Goal: Task Accomplishment & Management: Manage account settings

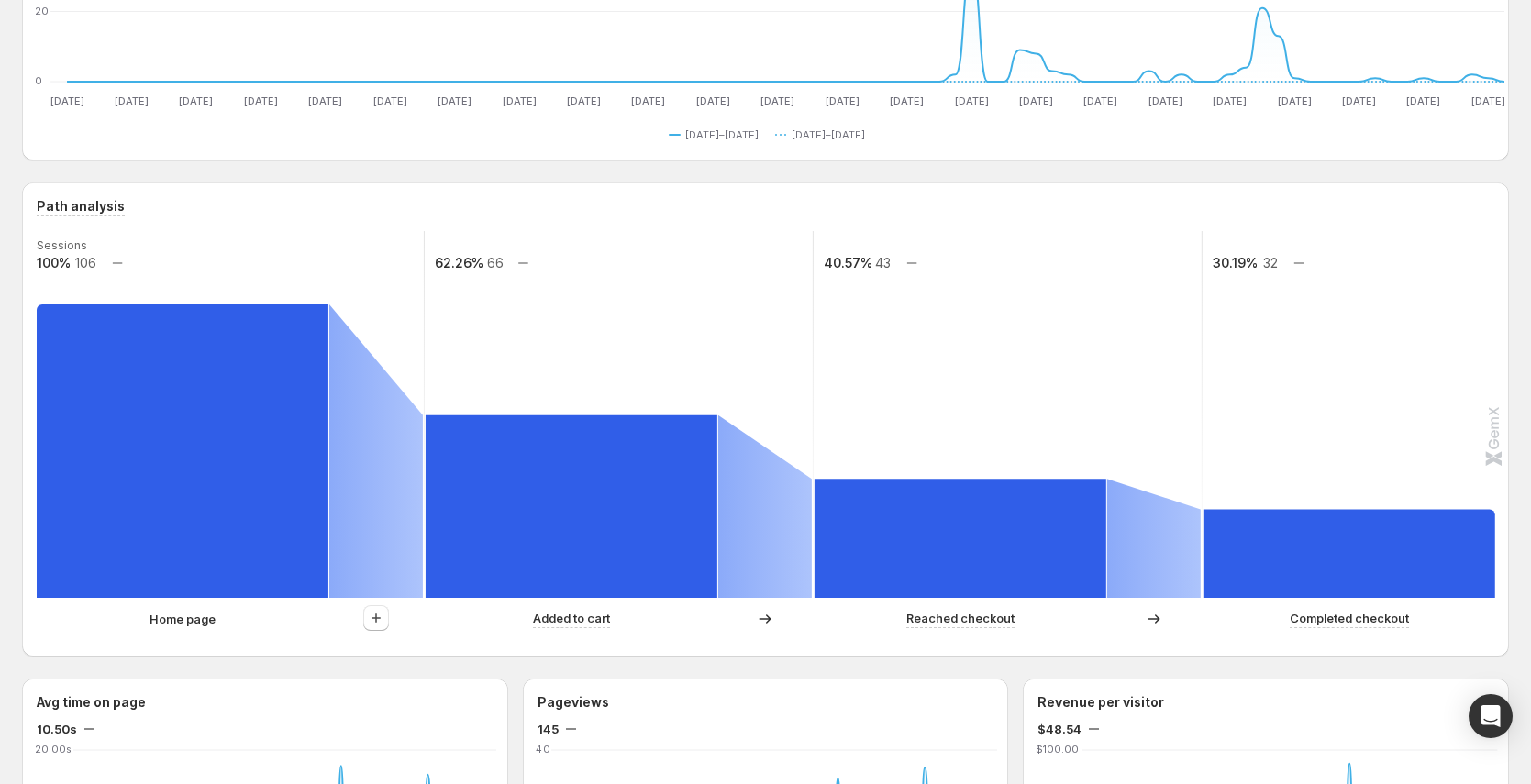
scroll to position [277, 0]
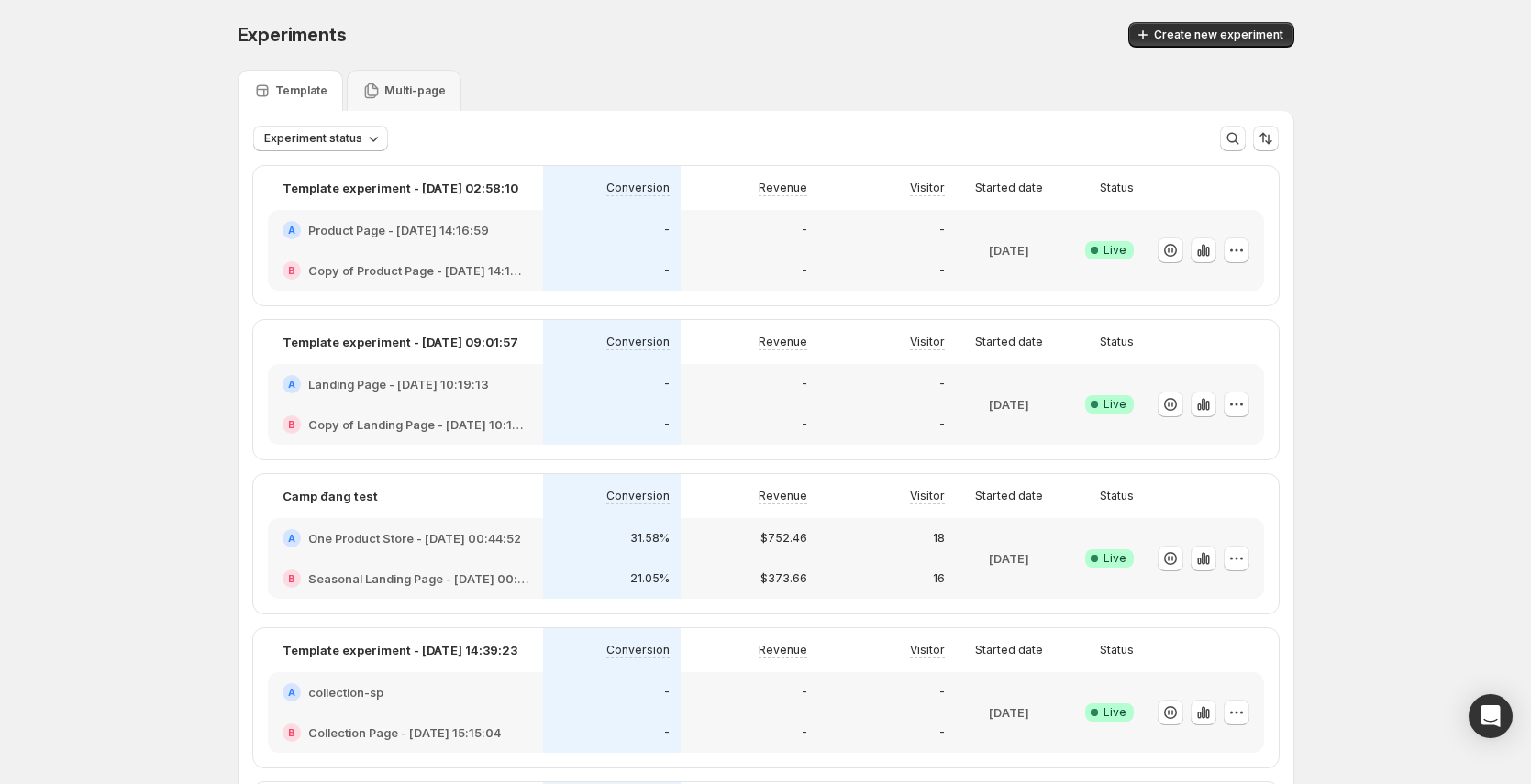
click at [480, 231] on h2 "Product Page - Aug 13, 14:16:59" at bounding box center [399, 230] width 181 height 18
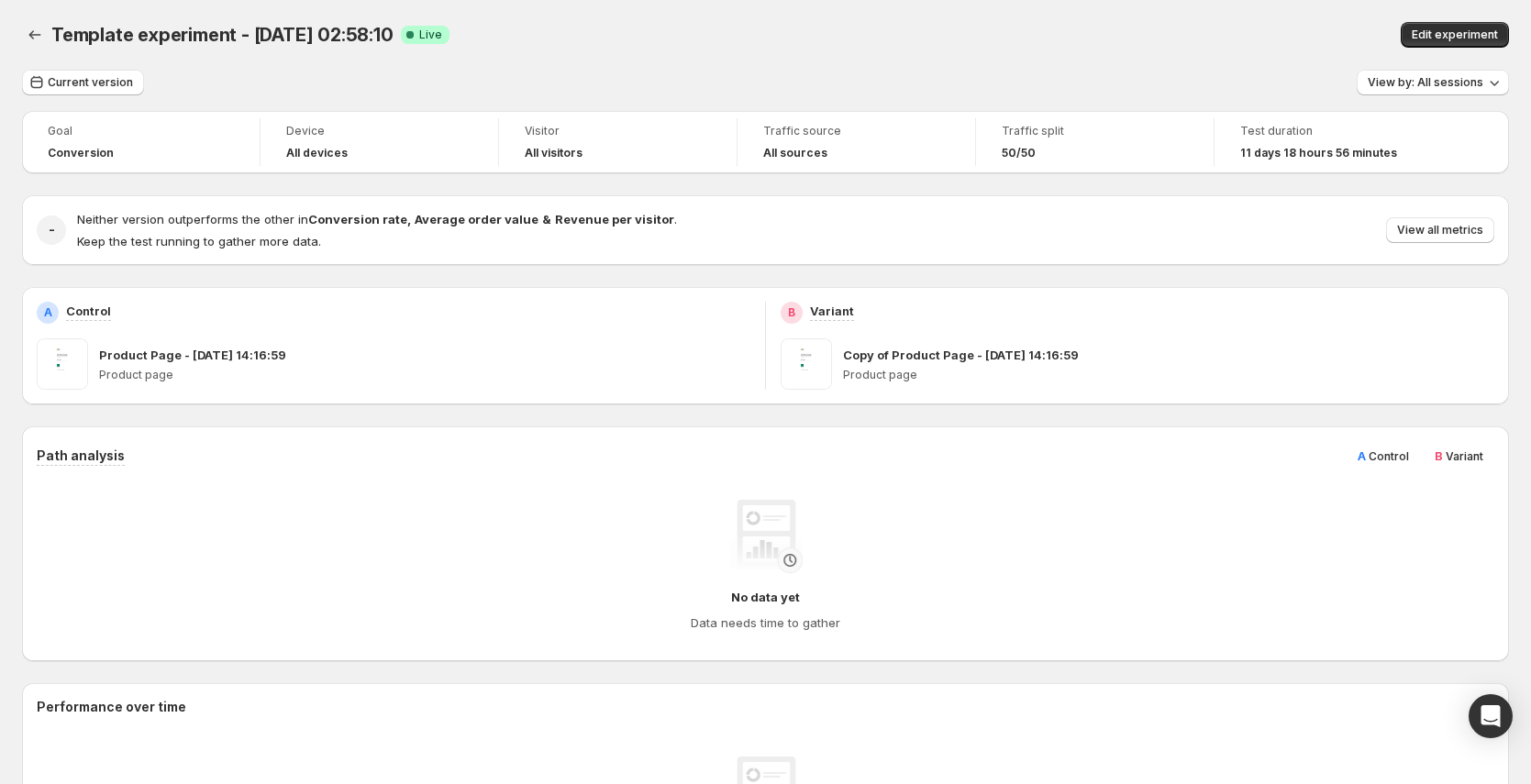
click at [1508, 20] on div "Template experiment - Aug 21, 02:58:10. This page is ready Template experiment …" at bounding box center [766, 35] width 1487 height 70
drag, startPoint x: 1497, startPoint y: 27, endPoint x: 1472, endPoint y: 35, distance: 26.2
click at [1497, 28] on span "Edit experiment" at bounding box center [1455, 34] width 86 height 15
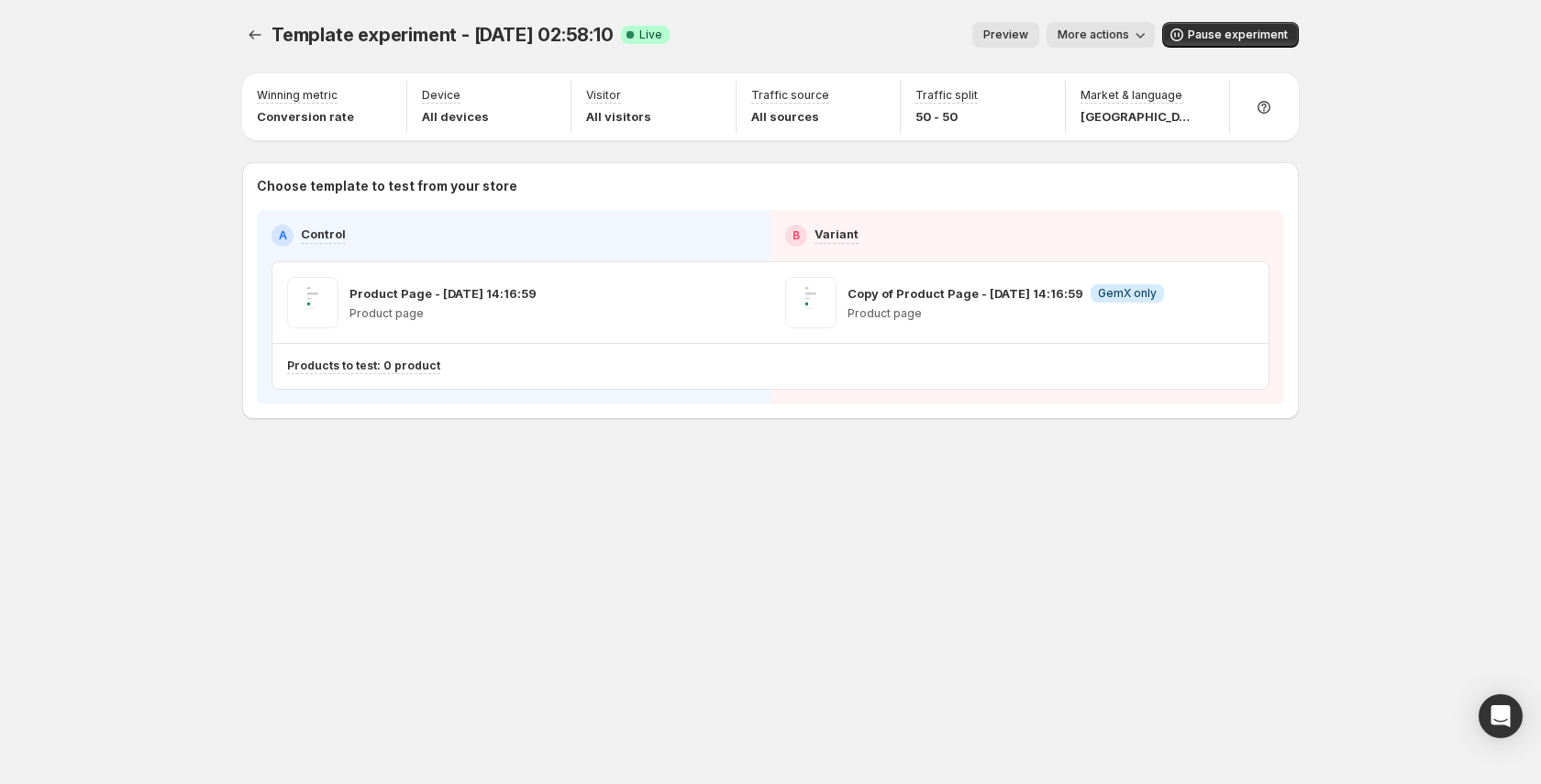
click at [1004, 31] on span "Preview" at bounding box center [1005, 34] width 45 height 15
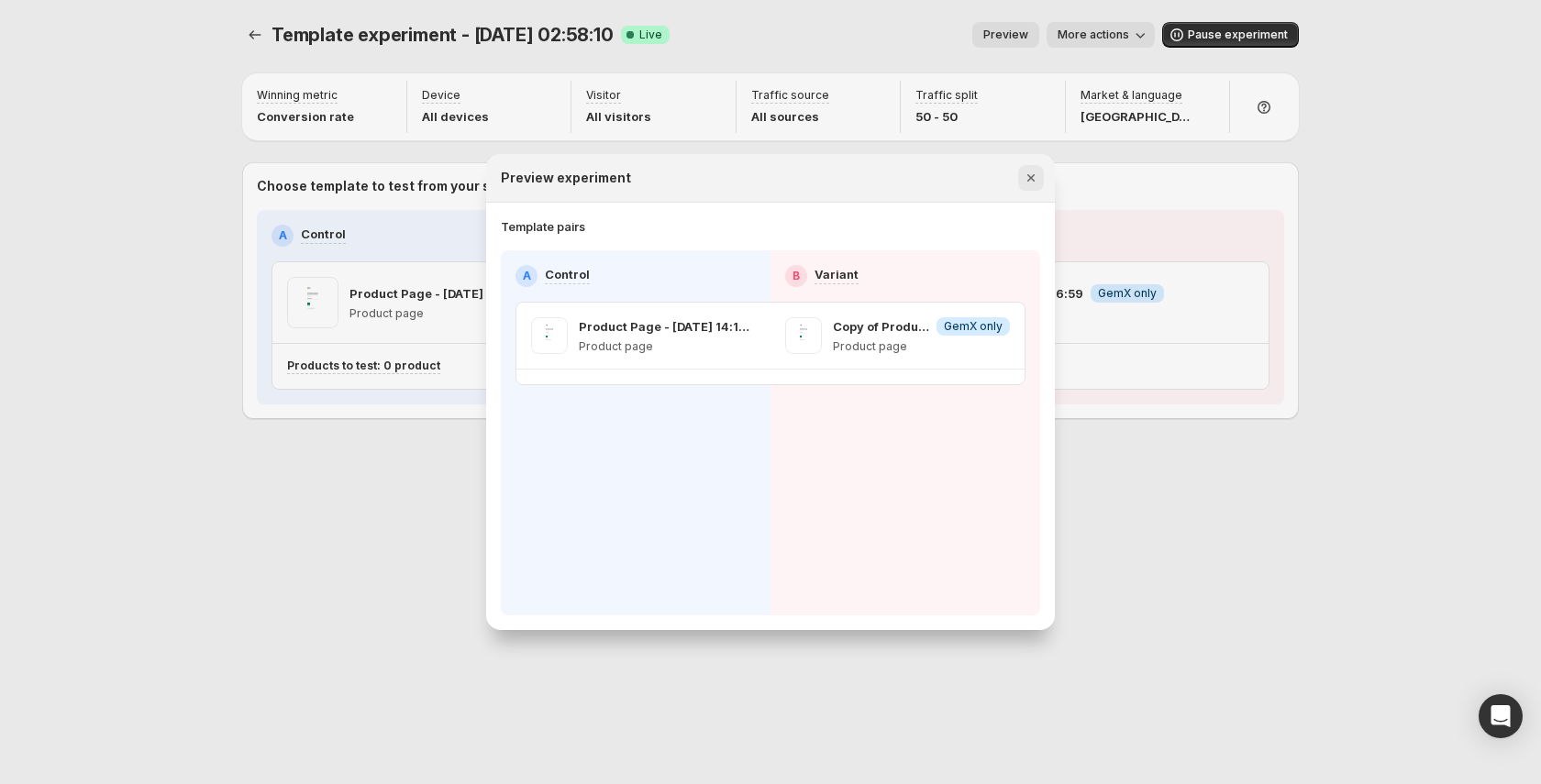
click at [1028, 181] on icon "Close" at bounding box center [1031, 178] width 18 height 18
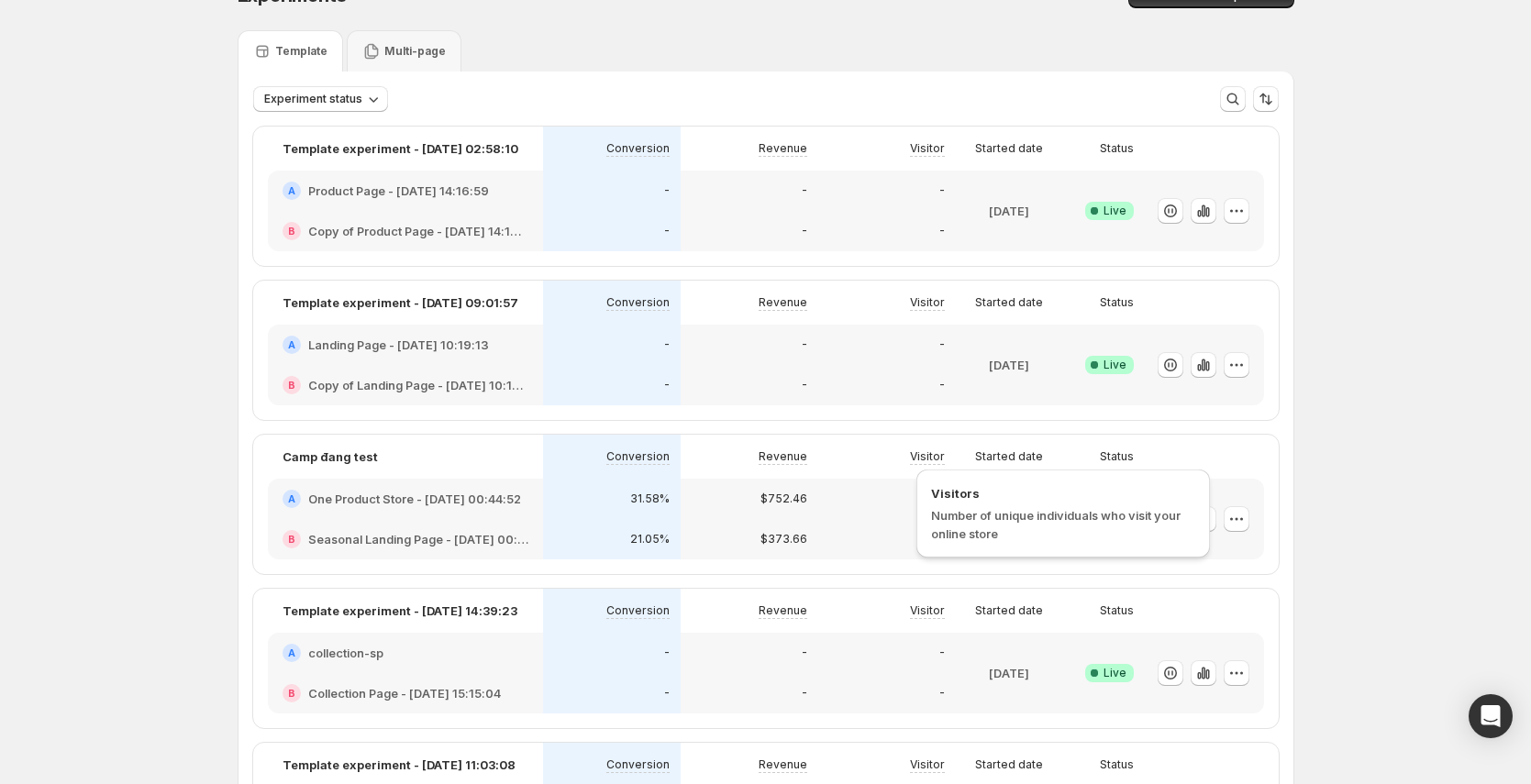
scroll to position [41, 0]
click at [1246, 523] on icon "button" at bounding box center [1237, 518] width 18 height 18
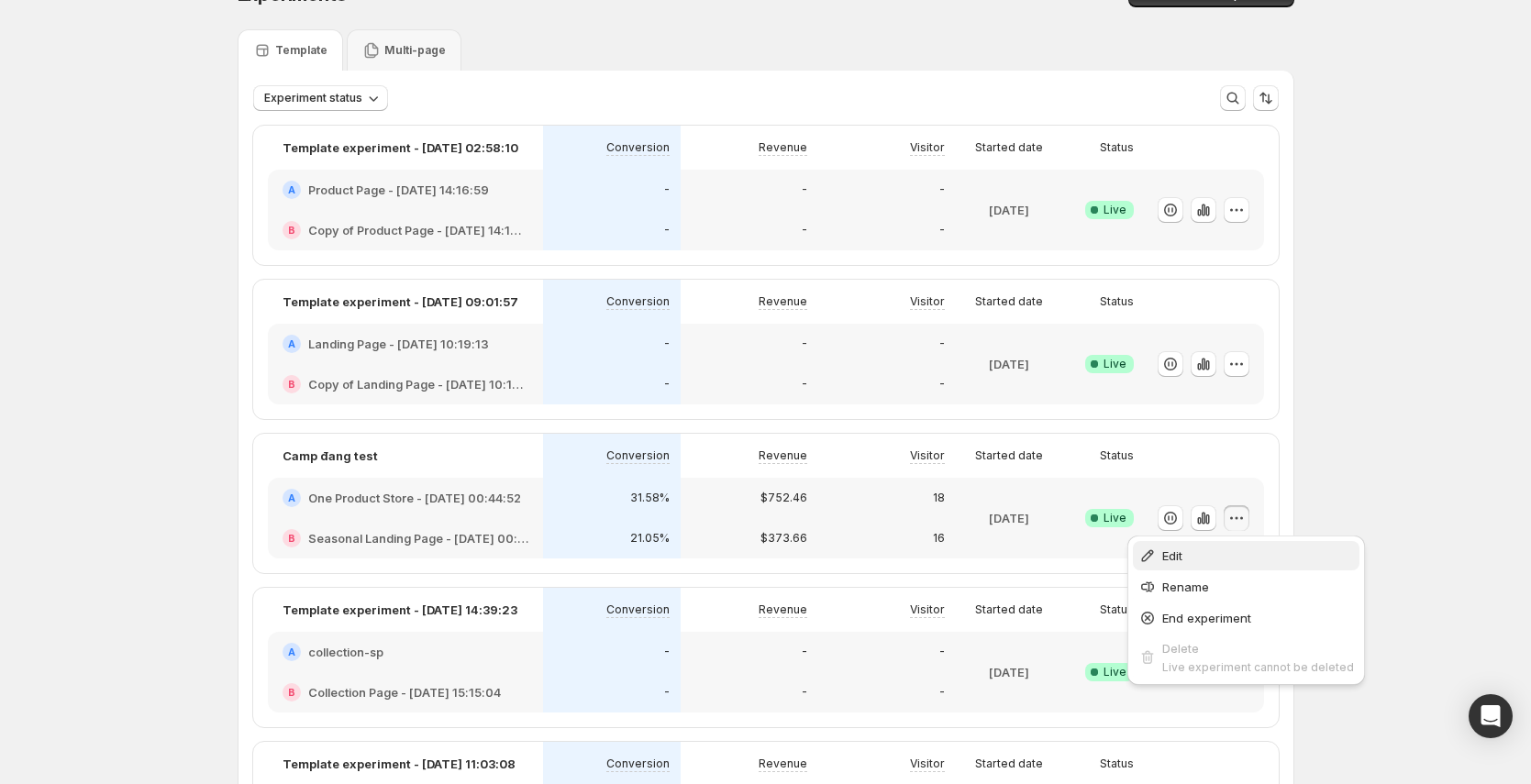
click at [1207, 555] on span "Edit" at bounding box center [1258, 555] width 192 height 18
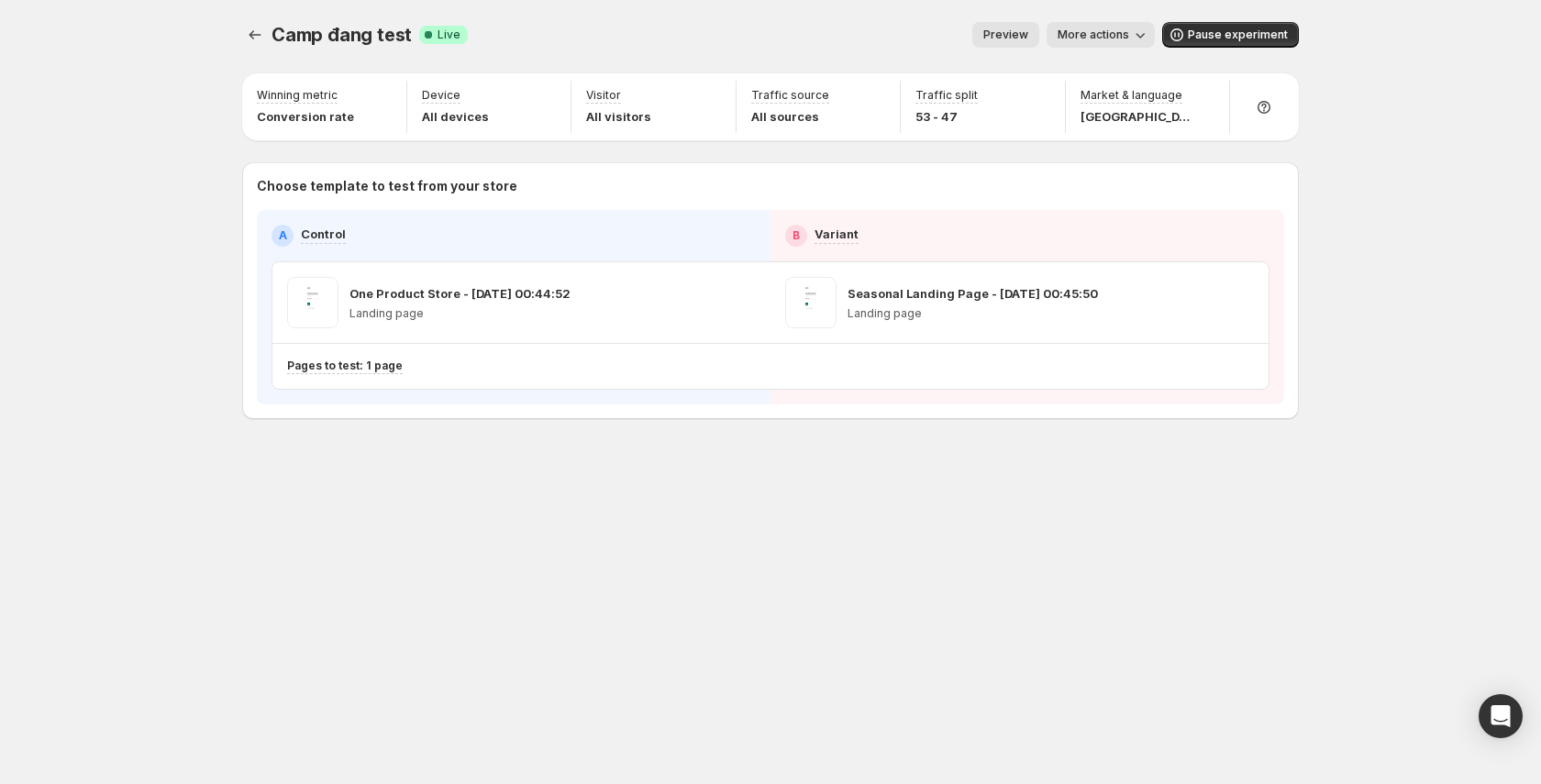
click at [1018, 35] on span "Preview" at bounding box center [1005, 34] width 45 height 15
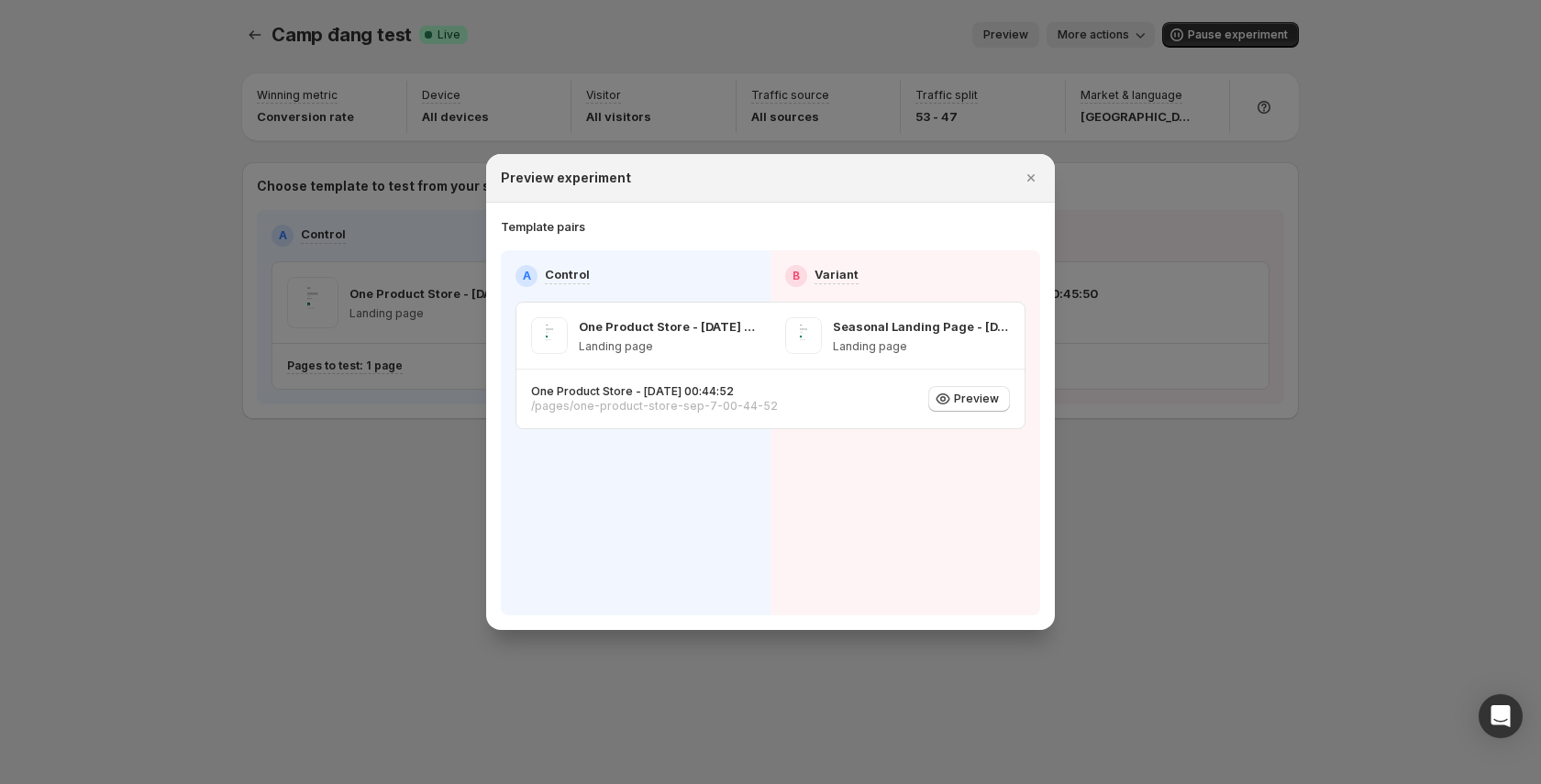
click at [1110, 41] on div at bounding box center [770, 392] width 1541 height 784
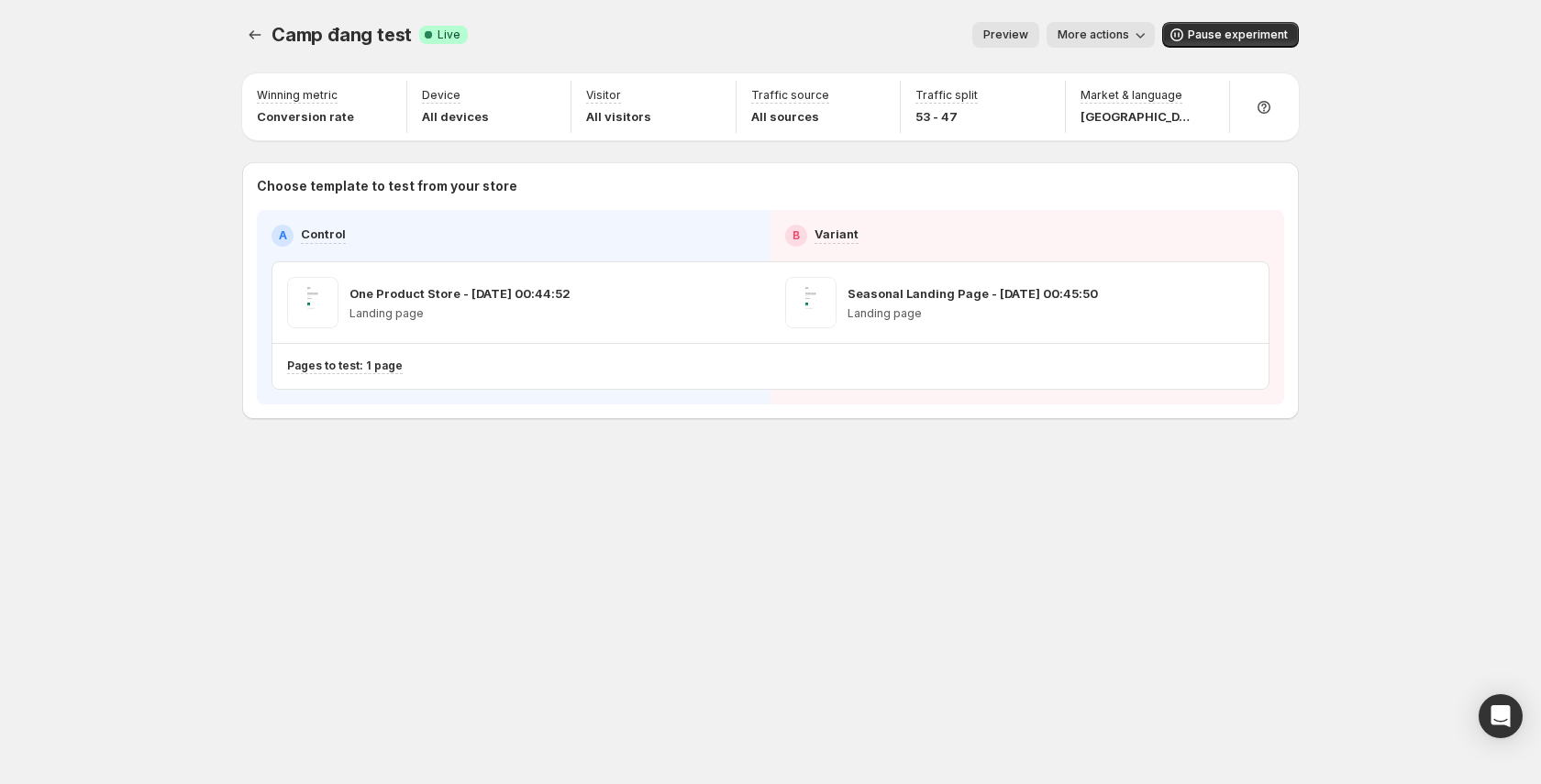
click at [1114, 38] on span "More actions" at bounding box center [1094, 34] width 72 height 15
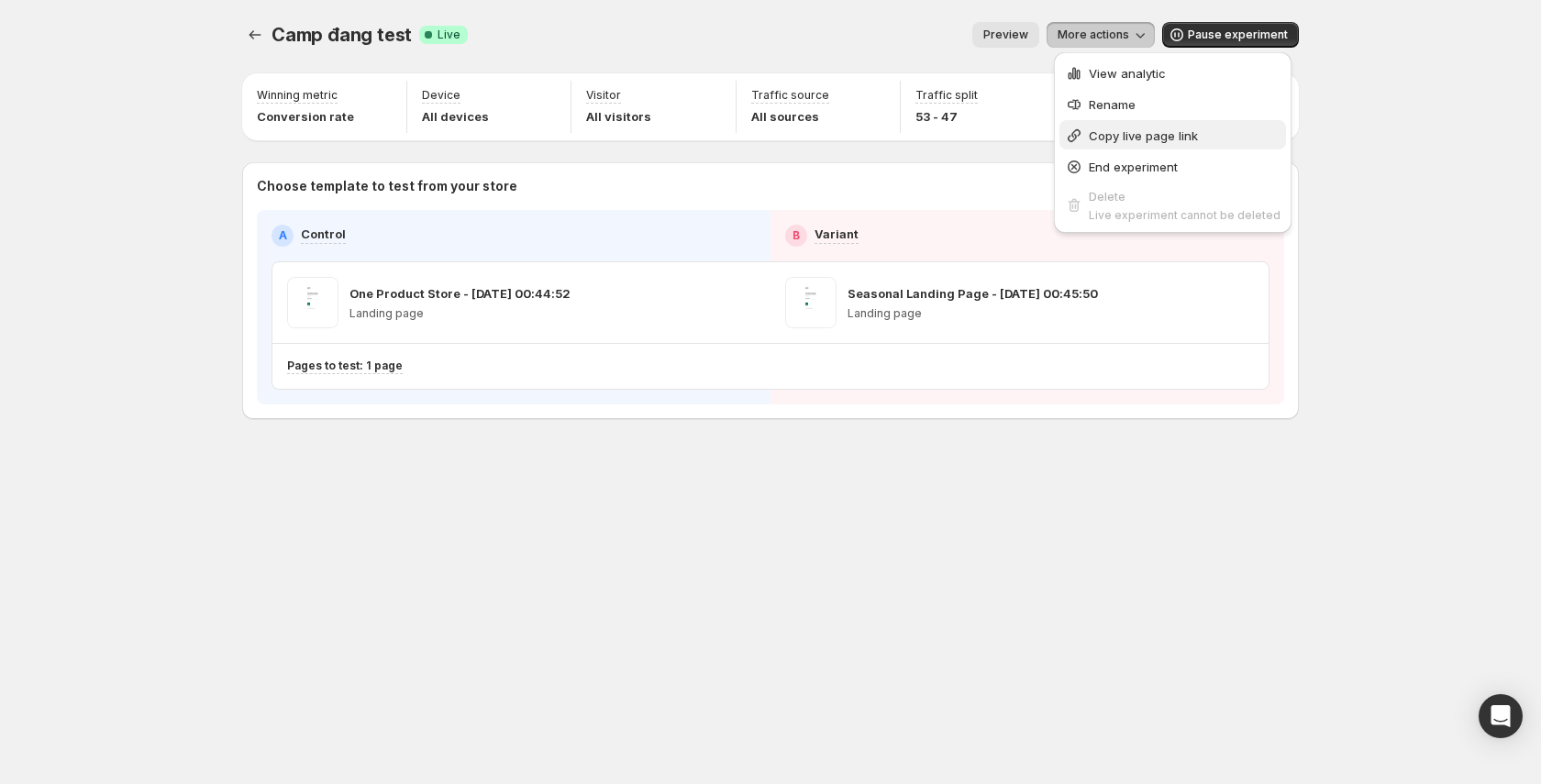
click at [1148, 137] on span "Copy live page link" at bounding box center [1143, 135] width 109 height 15
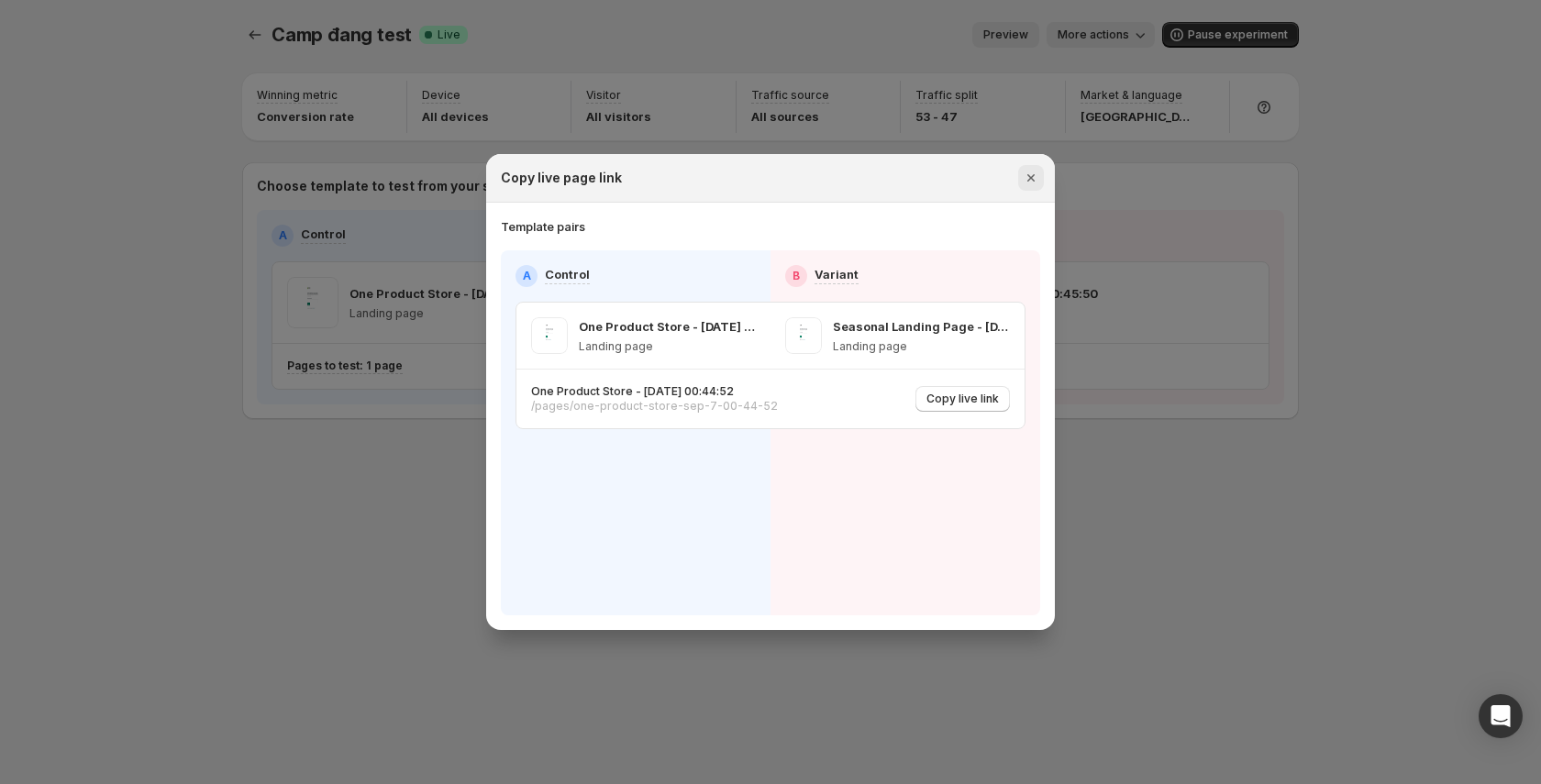
click at [1037, 184] on icon "Close" at bounding box center [1031, 178] width 18 height 18
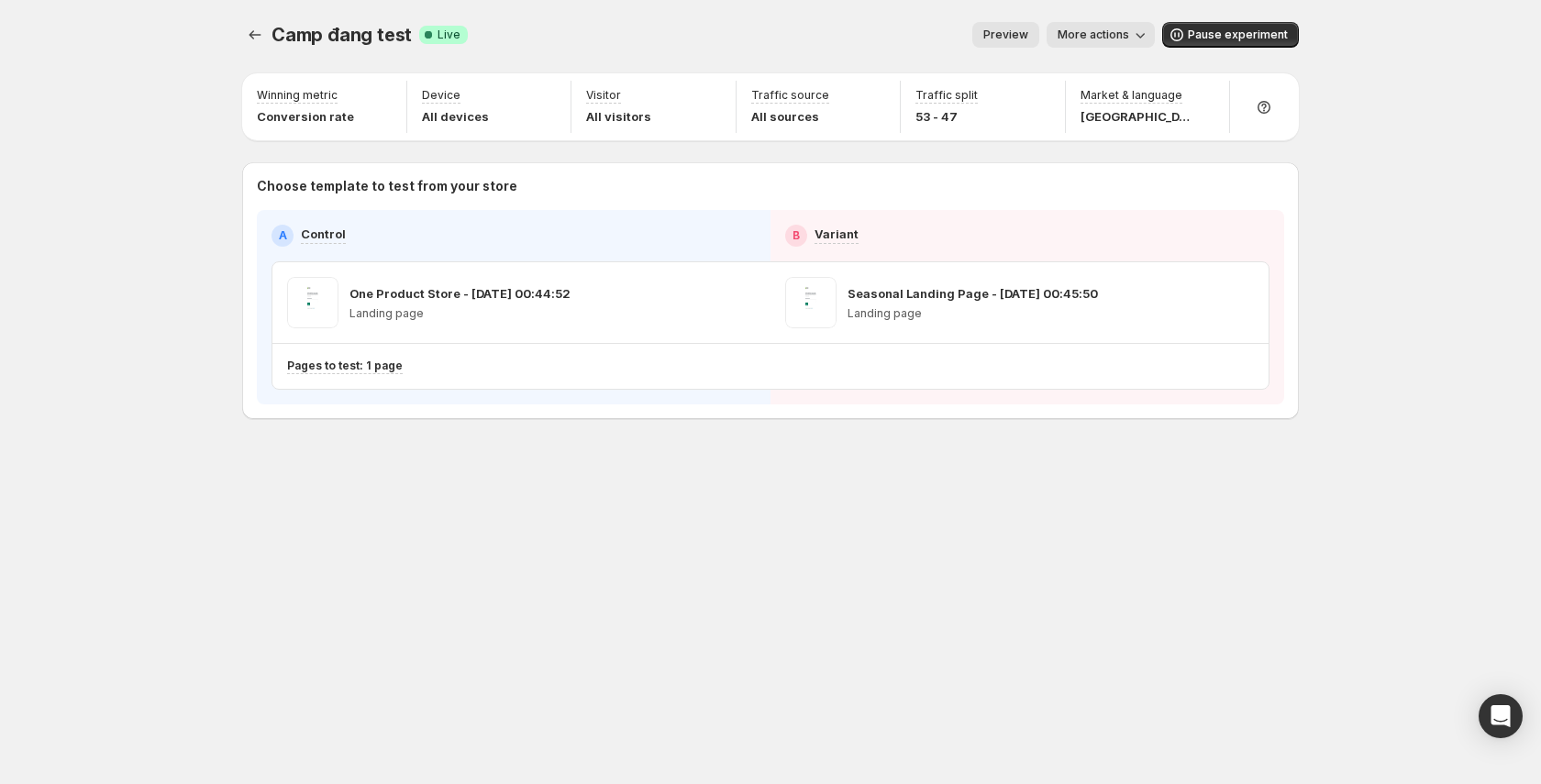
click at [1024, 26] on button "Preview" at bounding box center [1005, 35] width 67 height 25
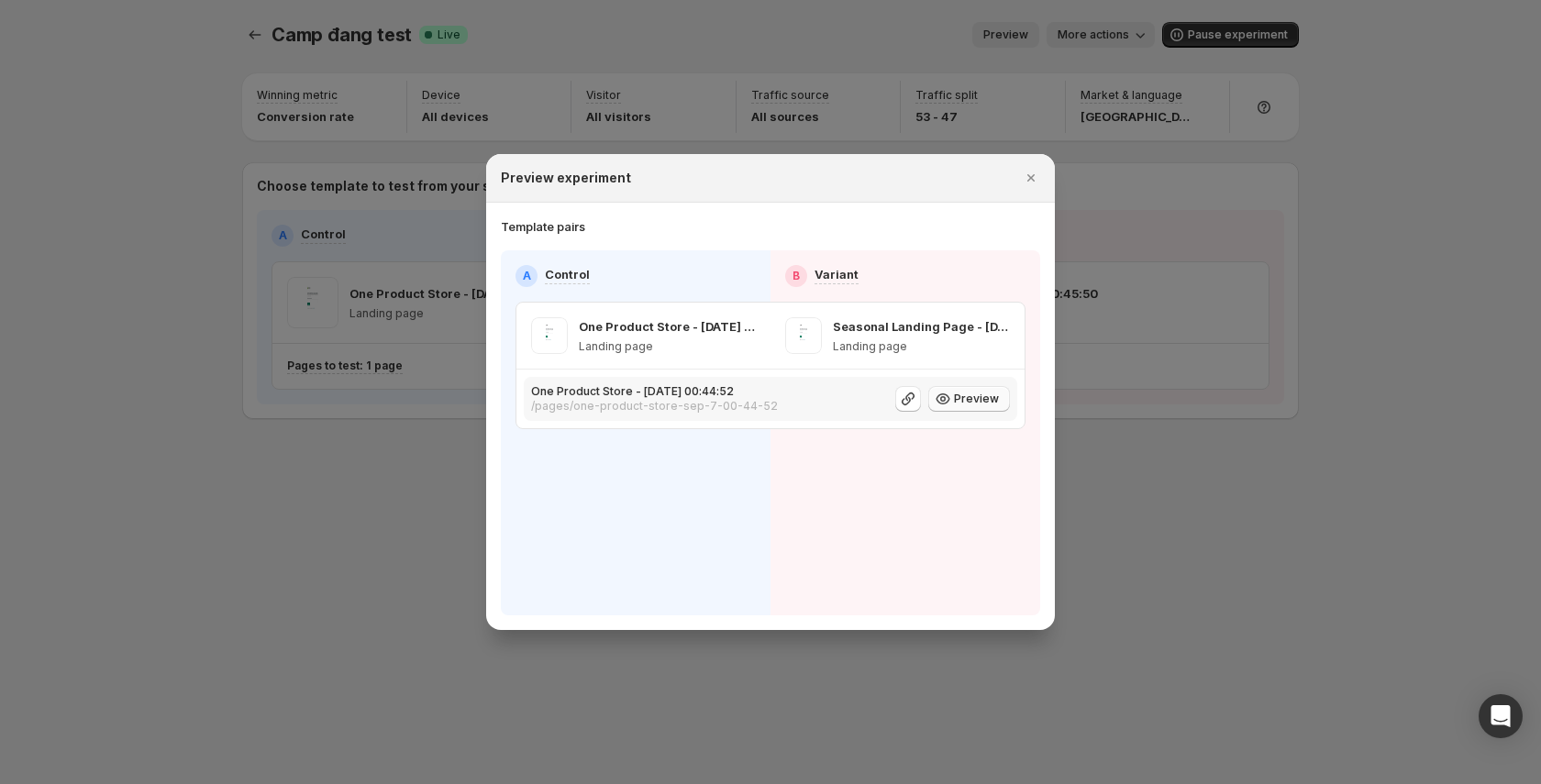
click at [970, 398] on span "Preview" at bounding box center [976, 399] width 45 height 15
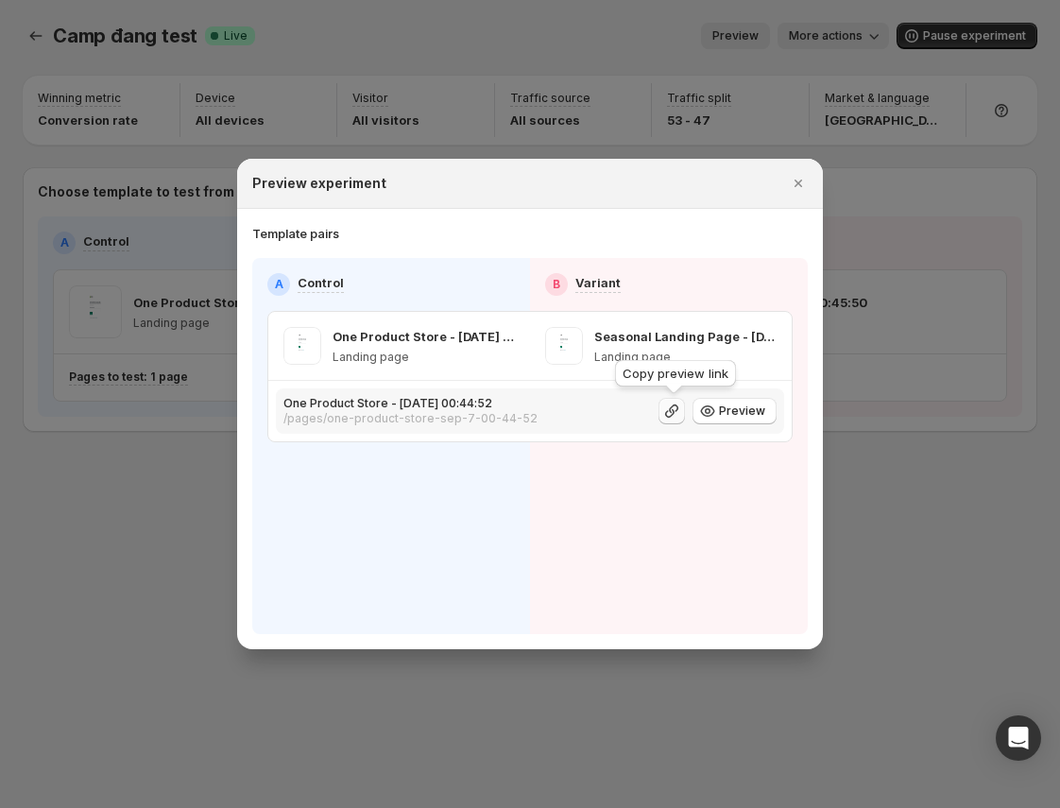
click at [672, 411] on icon ":r1u1:" at bounding box center [671, 411] width 13 height 13
click at [736, 412] on span "Preview" at bounding box center [742, 411] width 46 height 15
